Goal: Task Accomplishment & Management: Use online tool/utility

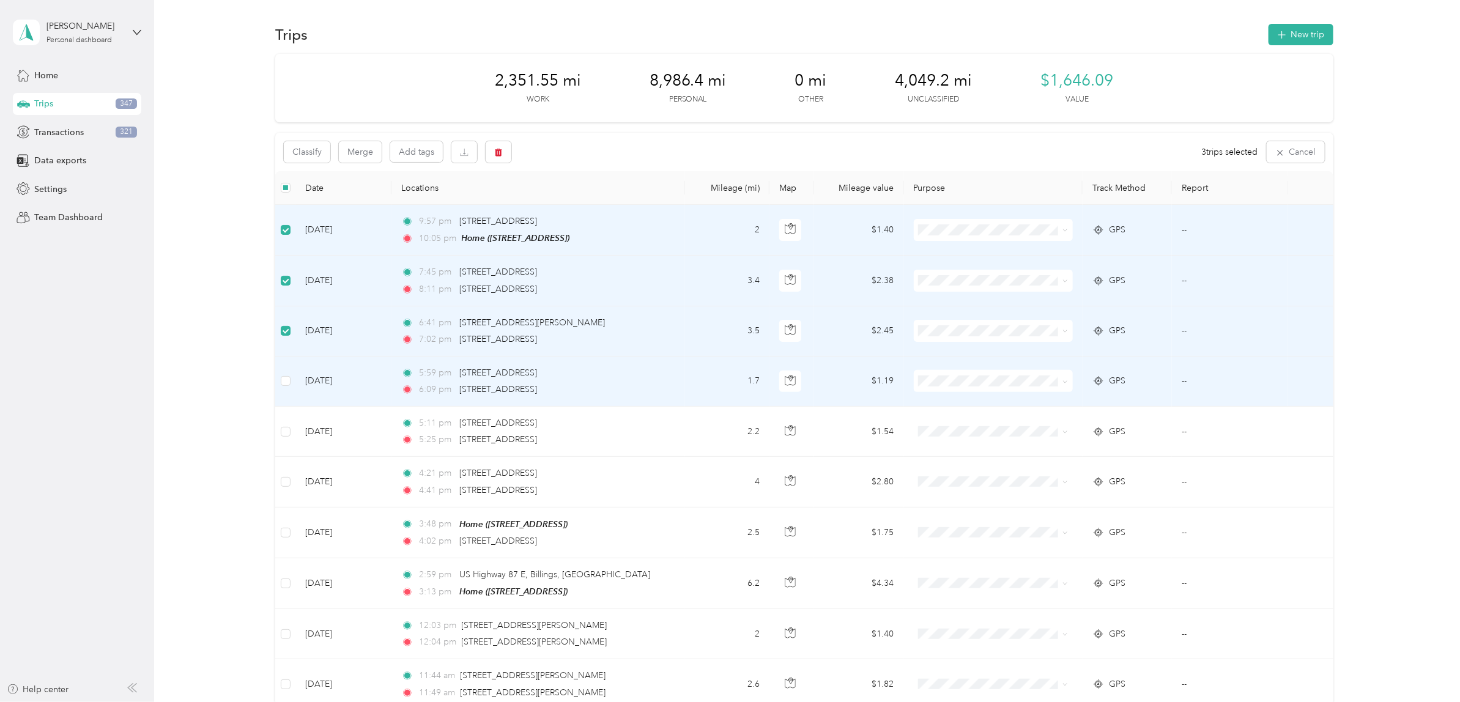
click at [279, 387] on td at bounding box center [285, 381] width 20 height 50
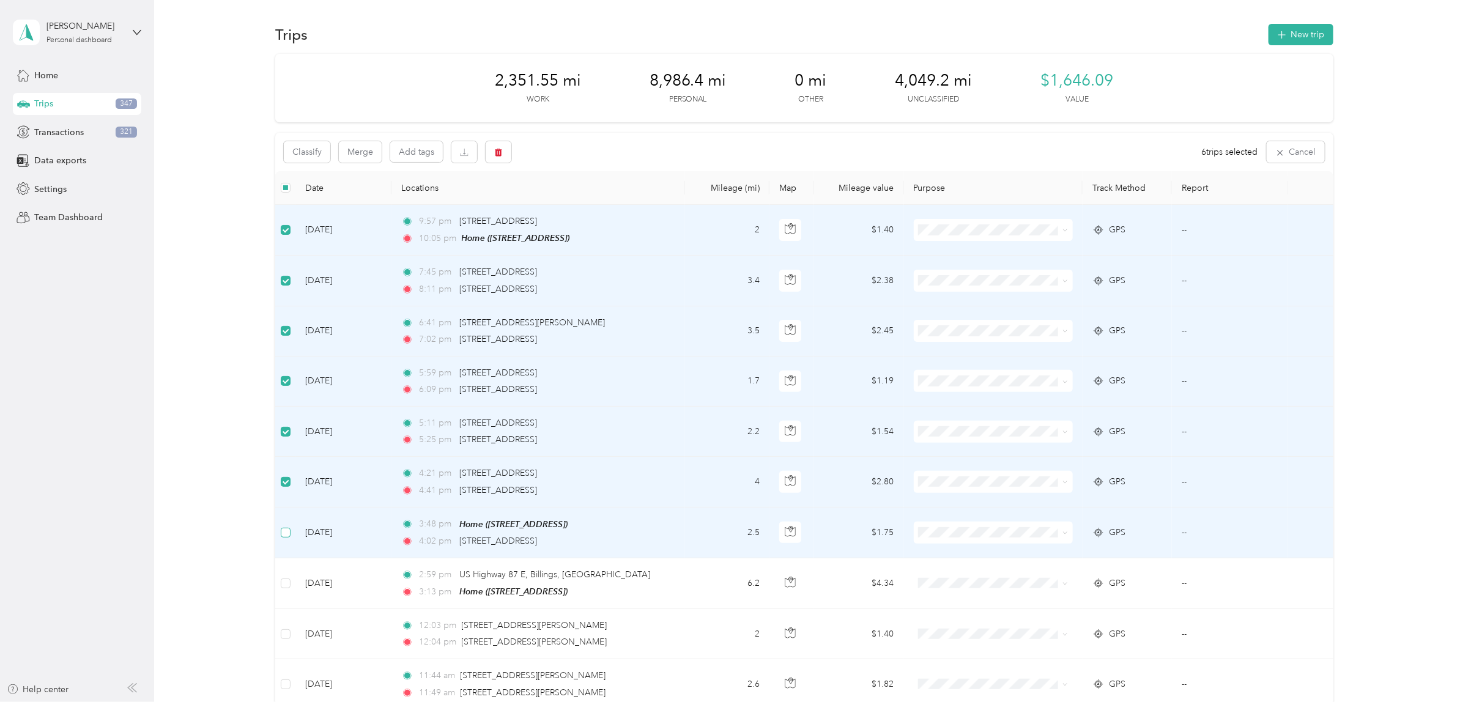
click at [286, 539] on label at bounding box center [286, 532] width 10 height 13
click at [307, 152] on button "Classify" at bounding box center [307, 151] width 46 height 21
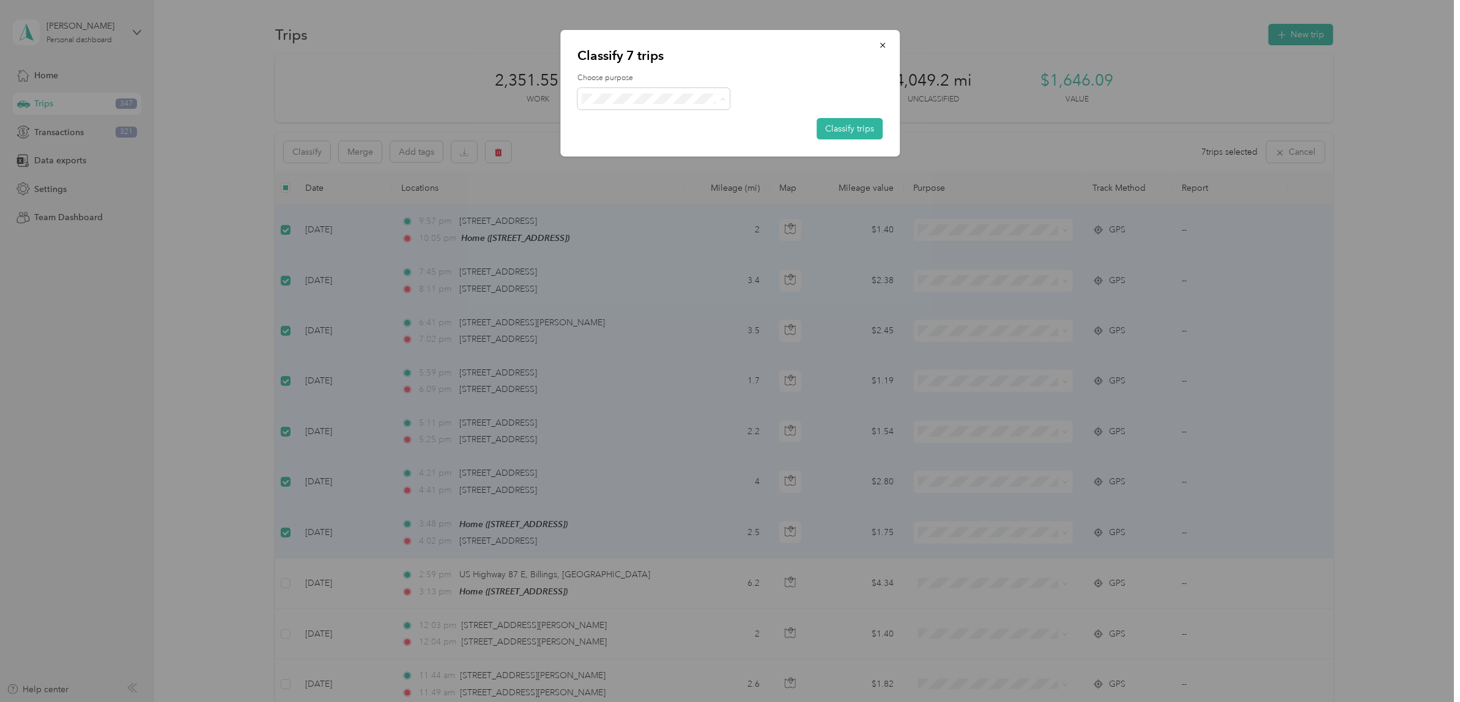
click at [631, 141] on span "Personal" at bounding box center [679, 142] width 142 height 13
click at [854, 130] on button "Classify trips" at bounding box center [849, 128] width 66 height 21
